Goal: Use online tool/utility: Utilize a website feature to perform a specific function

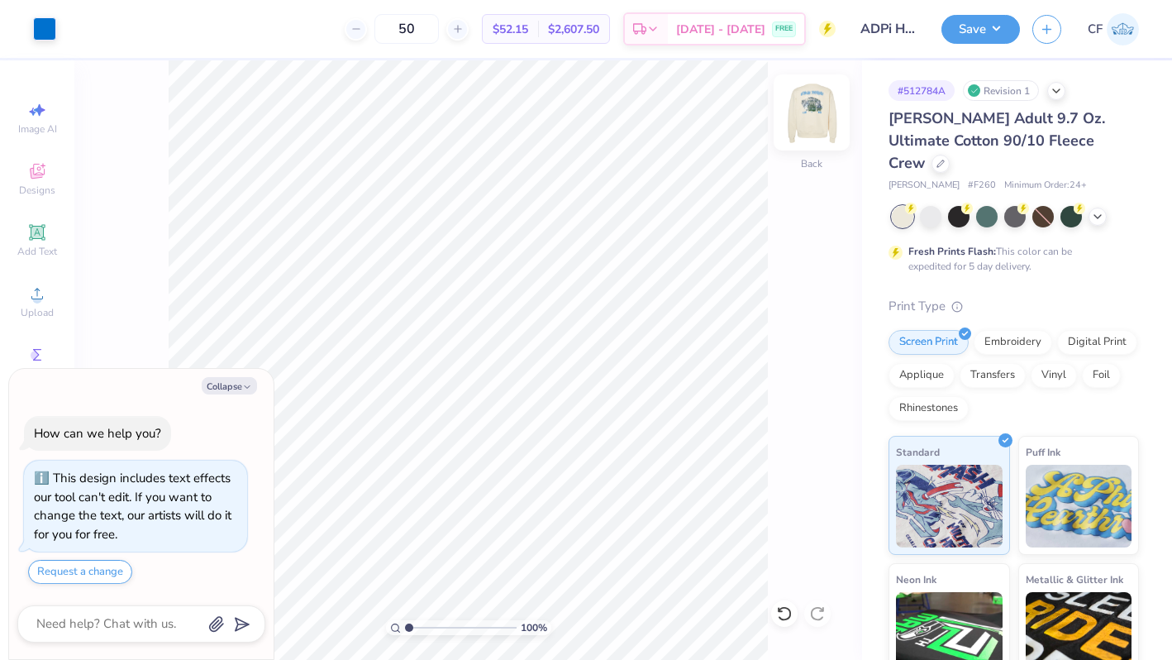
click at [815, 137] on img at bounding box center [812, 112] width 66 height 66
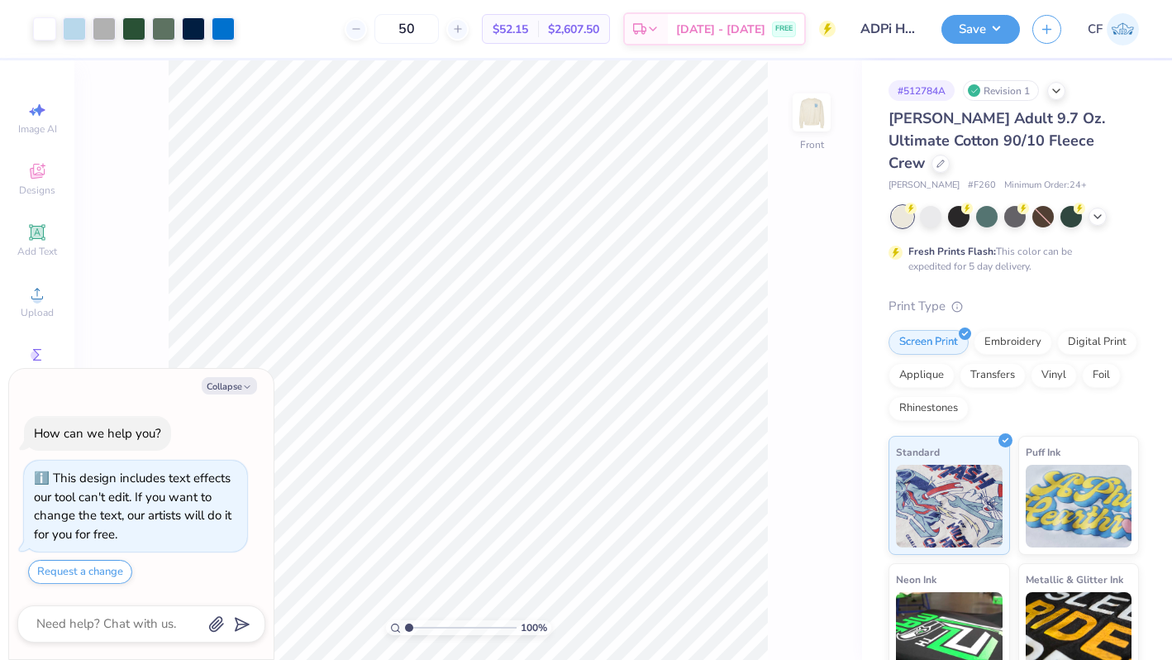
type textarea "x"
click at [782, 299] on input "12.00" at bounding box center [801, 296] width 60 height 23
type input "13"
type textarea "x"
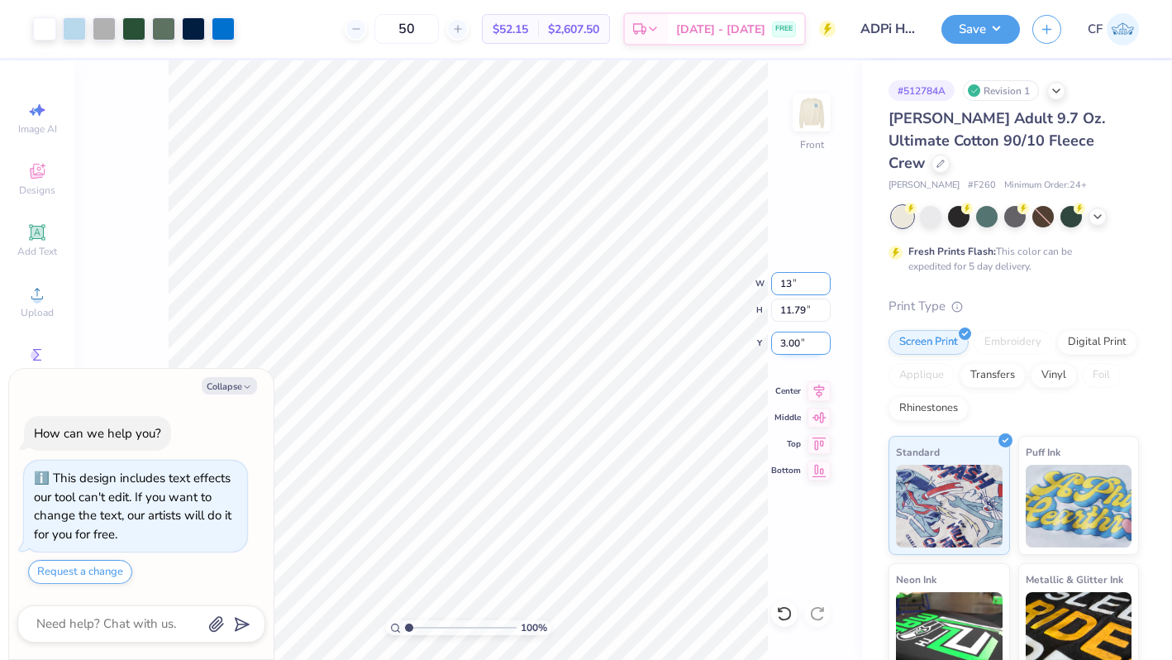
type input "13.00"
type input "12.78"
click at [788, 346] on input "2.51" at bounding box center [801, 342] width 60 height 23
type input "3"
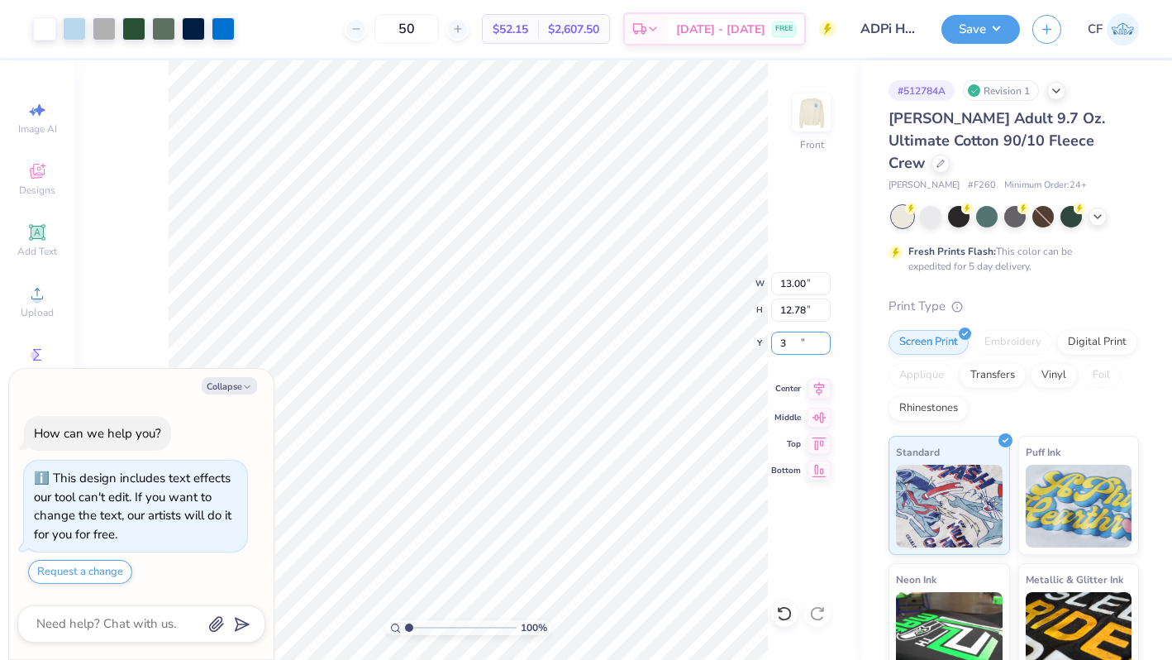
type textarea "x"
type input "3.00"
click at [823, 389] on icon at bounding box center [819, 389] width 23 height 20
click at [226, 385] on button "Collapse" at bounding box center [229, 385] width 55 height 17
type textarea "x"
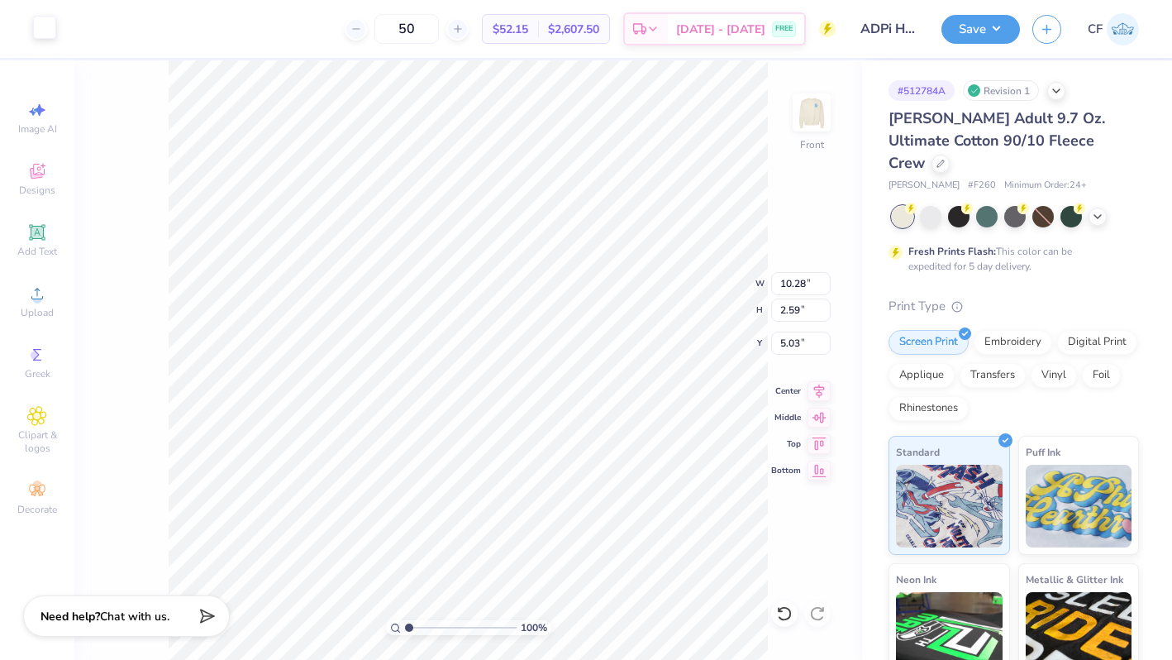
click at [46, 39] on div at bounding box center [44, 27] width 23 height 23
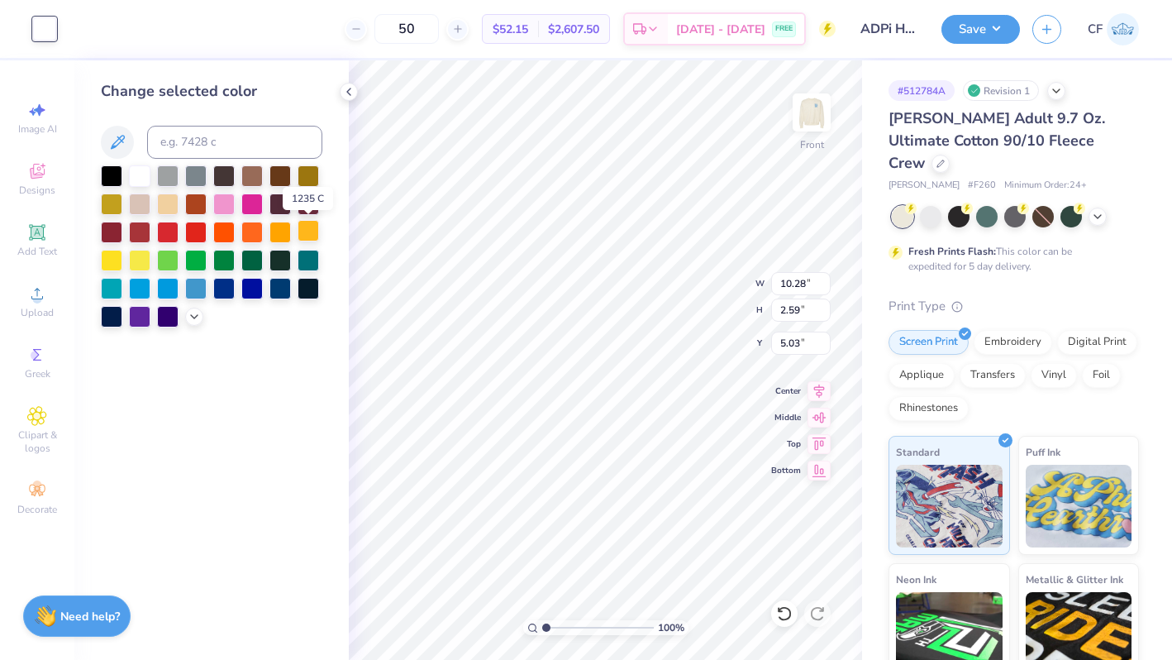
click at [311, 238] on div at bounding box center [308, 230] width 21 height 21
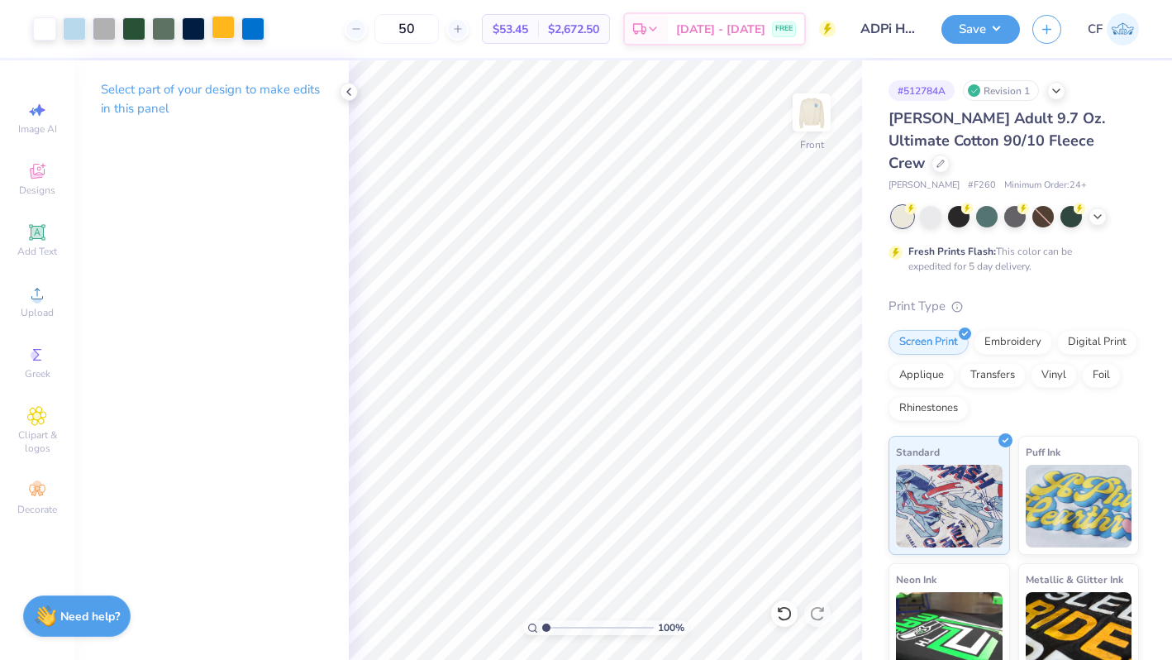
click at [216, 33] on div at bounding box center [223, 27] width 23 height 23
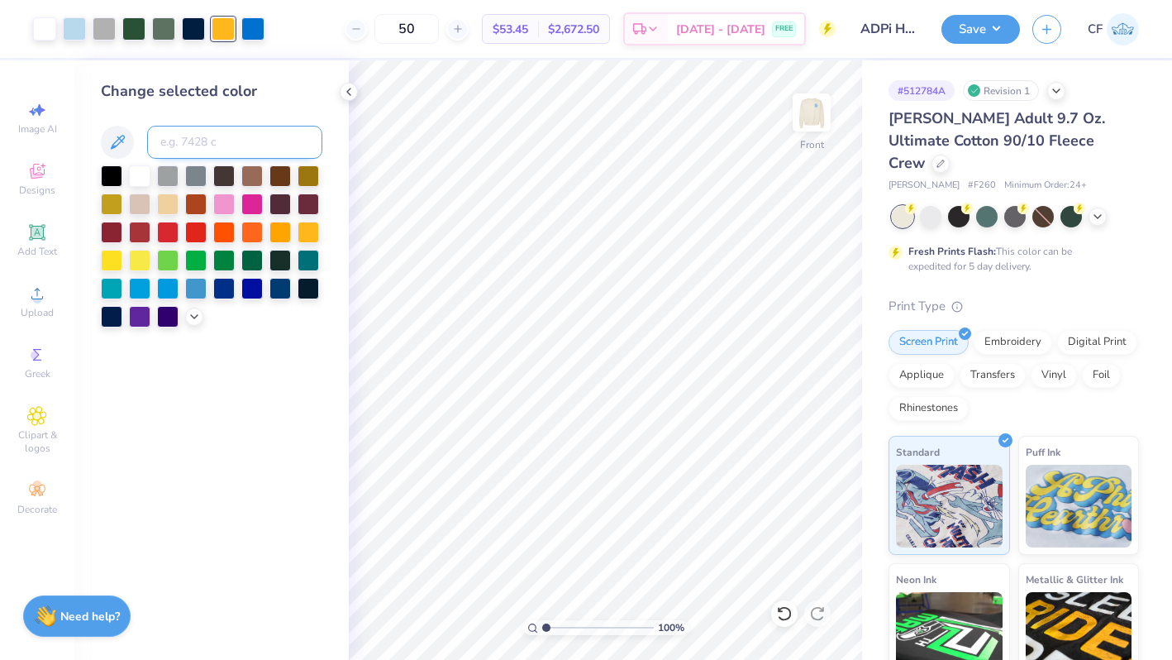
click at [242, 131] on input at bounding box center [234, 142] width 175 height 33
type input "285"
click at [965, 32] on button "Save" at bounding box center [981, 26] width 79 height 29
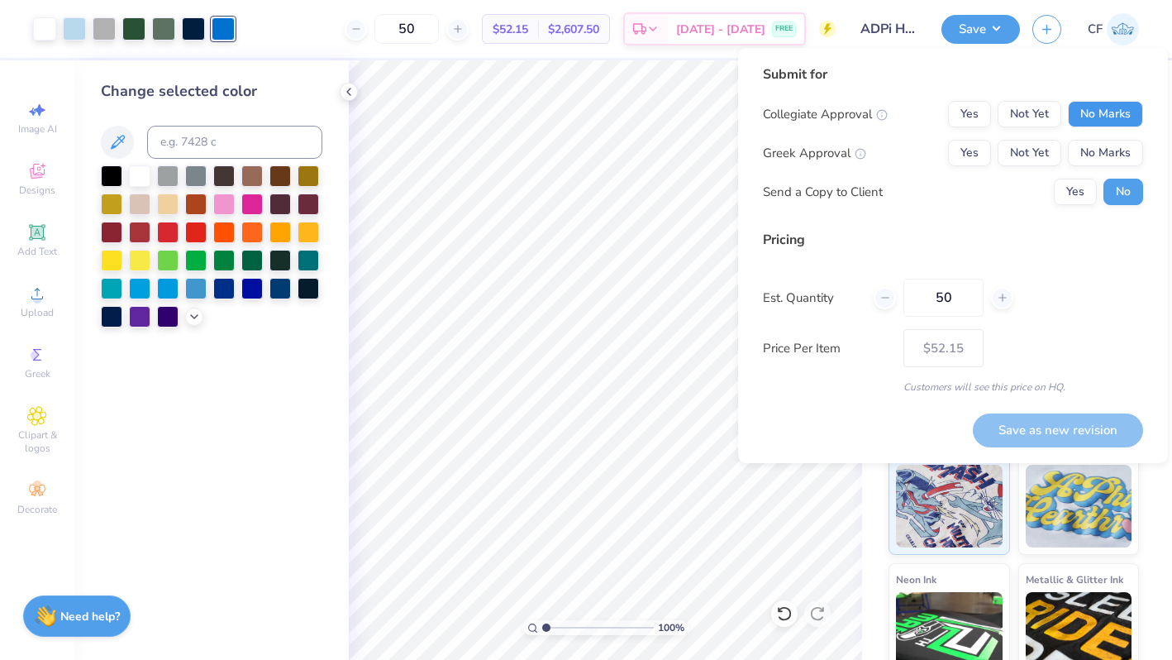
click at [1114, 122] on button "No Marks" at bounding box center [1105, 114] width 75 height 26
click at [975, 160] on button "Yes" at bounding box center [969, 153] width 43 height 26
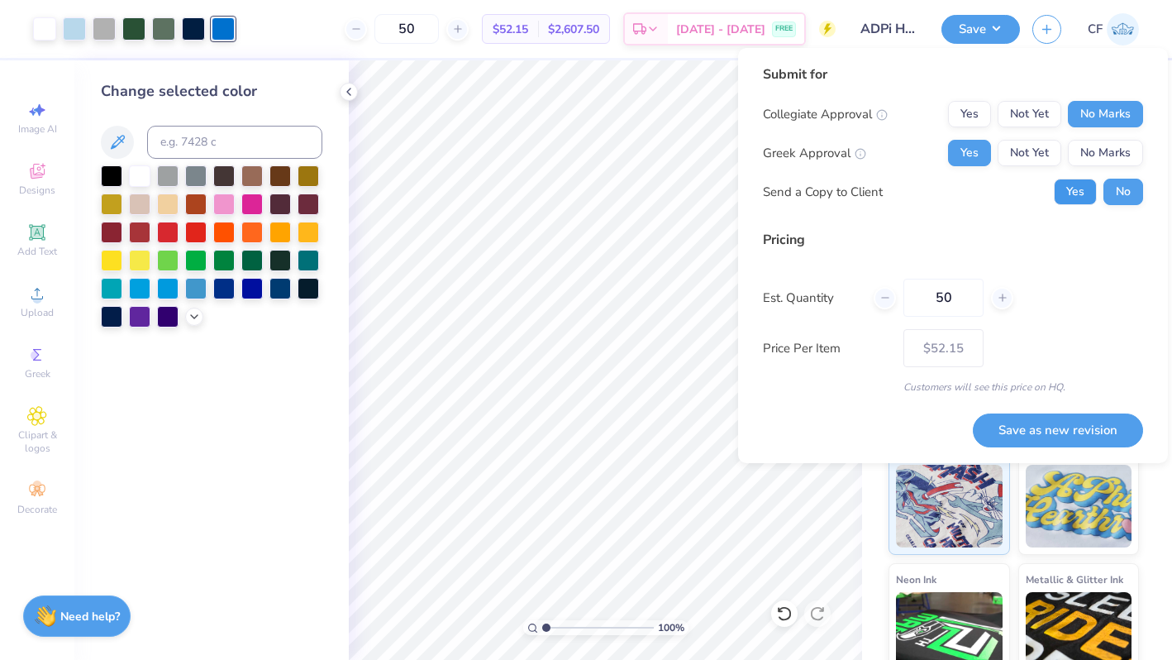
click at [1071, 192] on button "Yes" at bounding box center [1075, 192] width 43 height 26
click at [101, 35] on div at bounding box center [104, 27] width 23 height 23
click at [194, 322] on div at bounding box center [194, 315] width 18 height 18
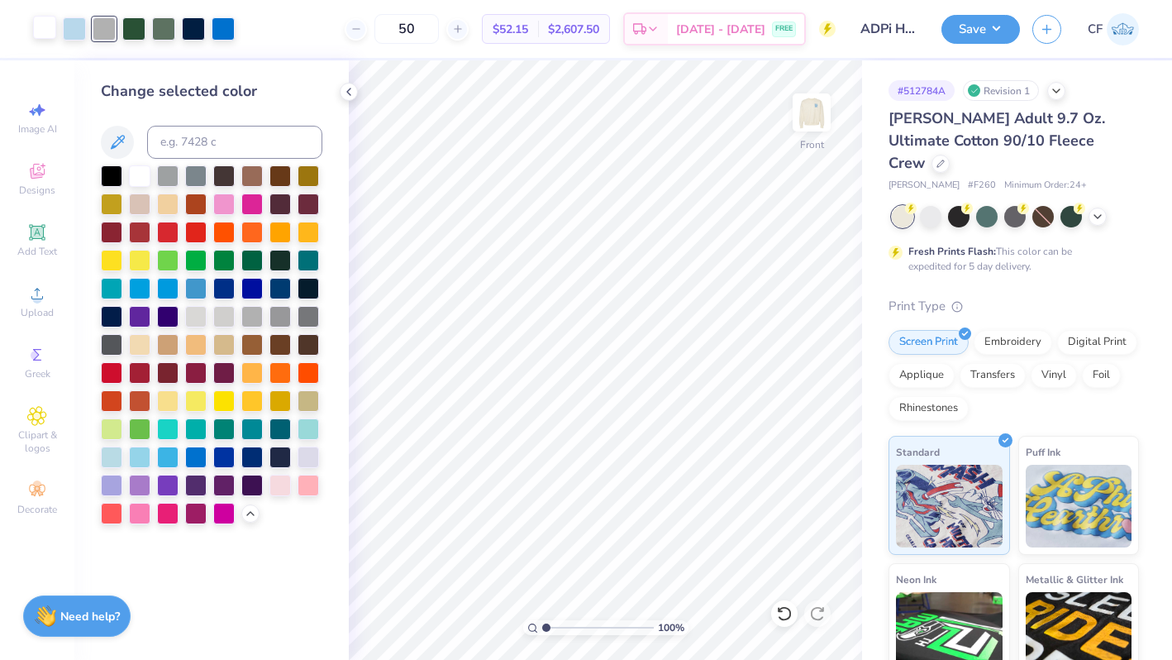
click at [41, 33] on div at bounding box center [44, 27] width 23 height 23
click at [259, 318] on div at bounding box center [251, 314] width 21 height 21
click at [958, 36] on button "Save" at bounding box center [981, 26] width 79 height 29
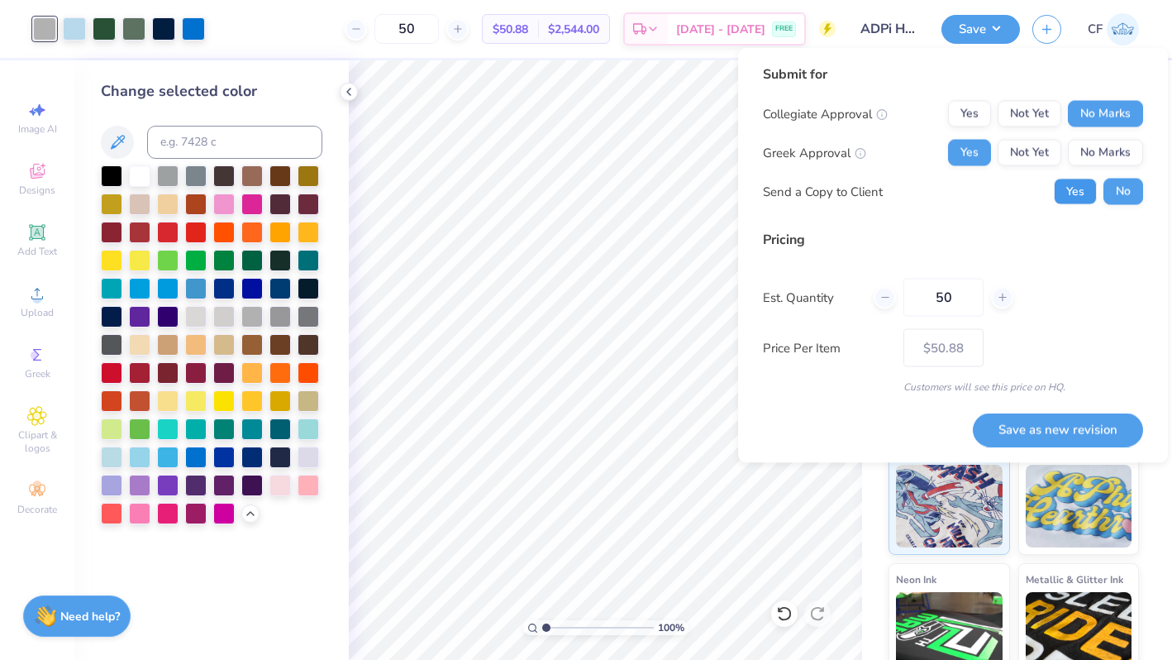
click at [1082, 194] on button "Yes" at bounding box center [1075, 192] width 43 height 26
click at [1056, 427] on button "Save as new revision" at bounding box center [1058, 430] width 170 height 34
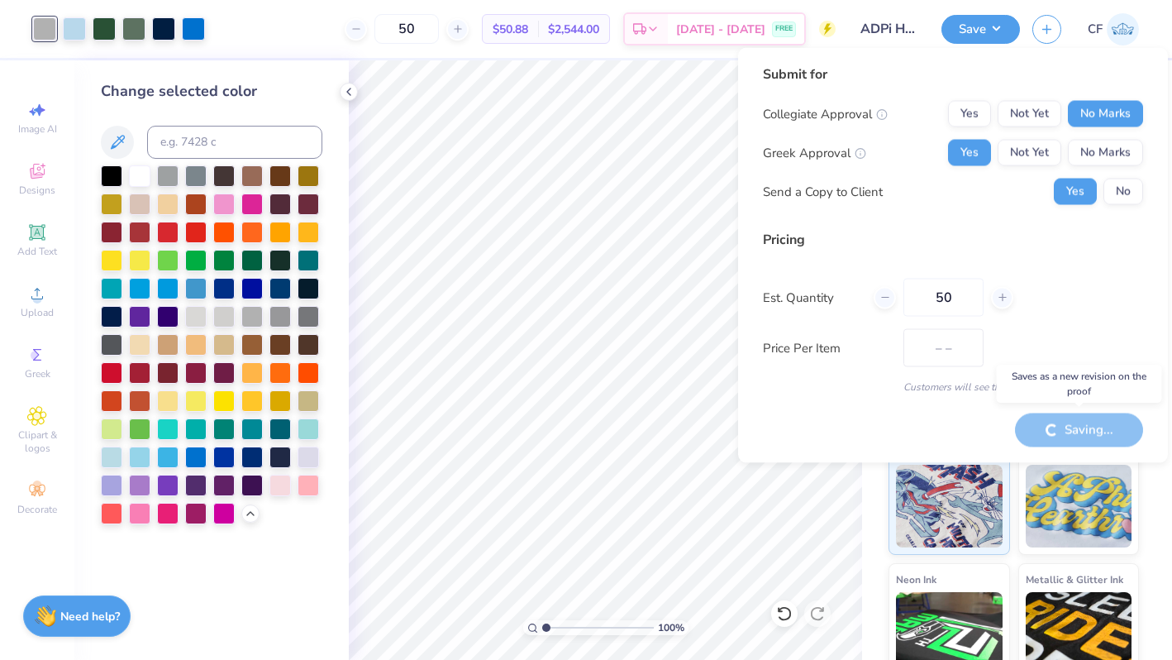
type input "$50.88"
